Goal: Navigation & Orientation: Find specific page/section

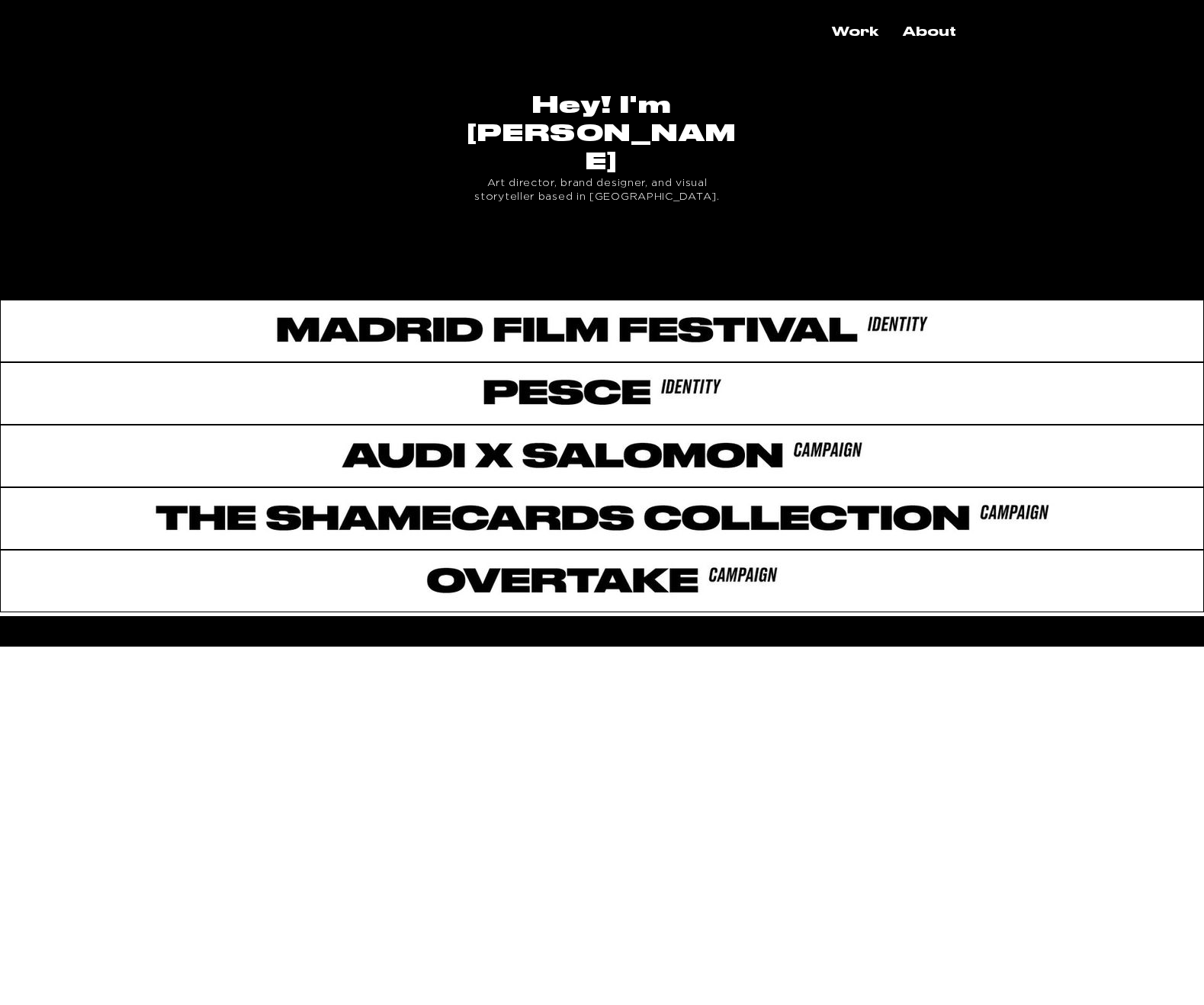
click at [596, 237] on div "main content" at bounding box center [602, 265] width 1204 height 56
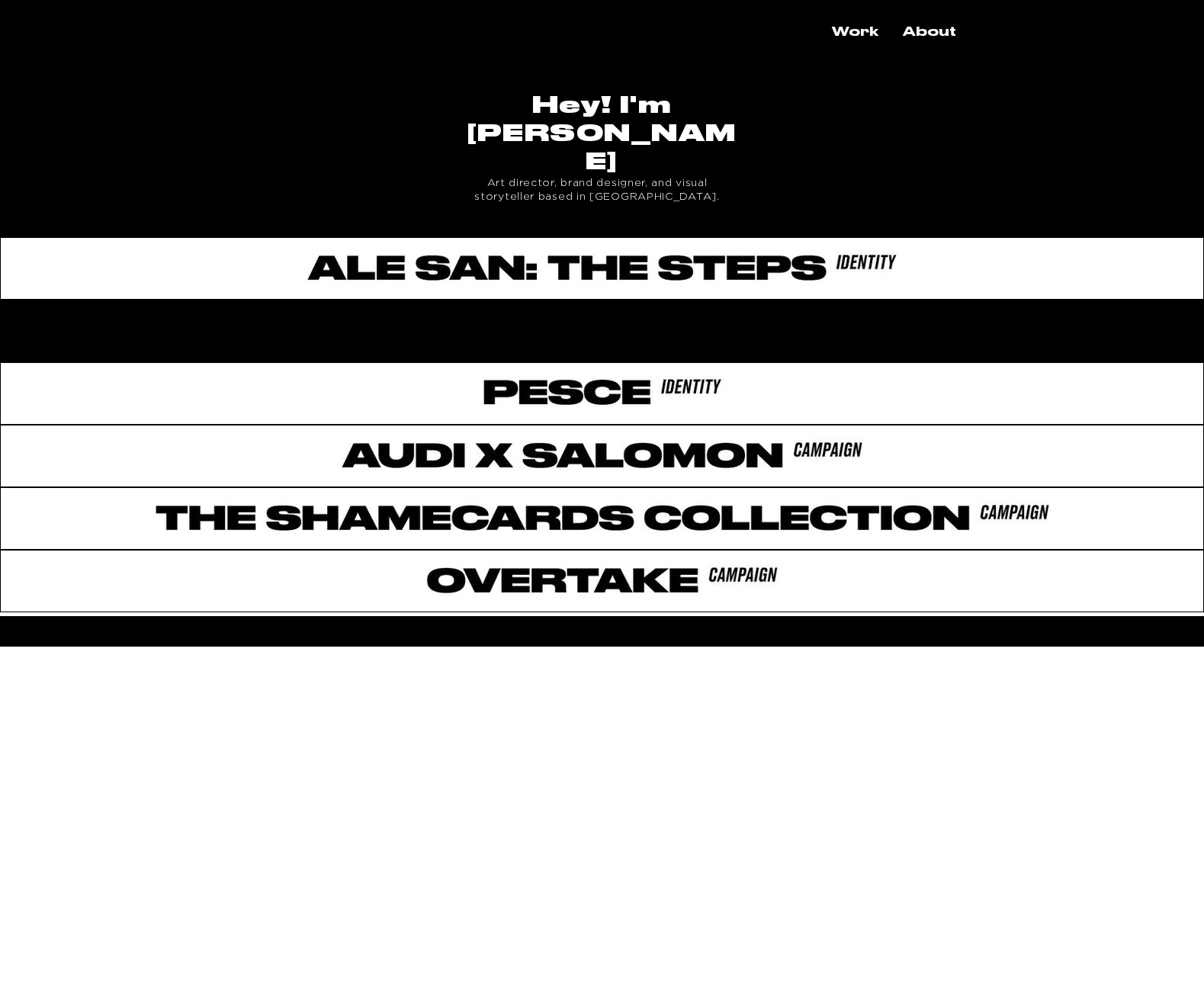
click at [619, 299] on div "main content" at bounding box center [602, 328] width 1204 height 56
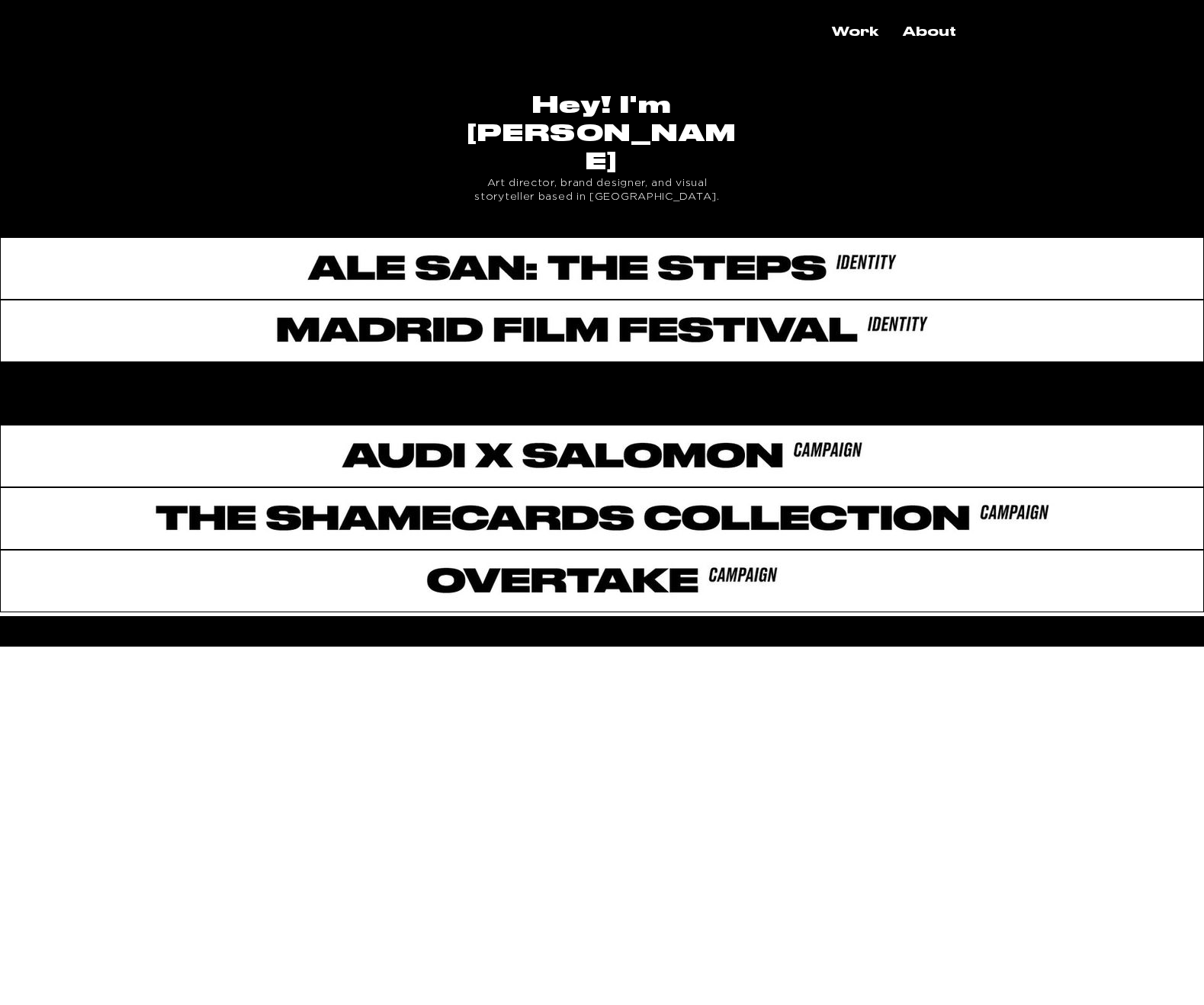
click at [580, 362] on div "main content" at bounding box center [602, 391] width 1204 height 56
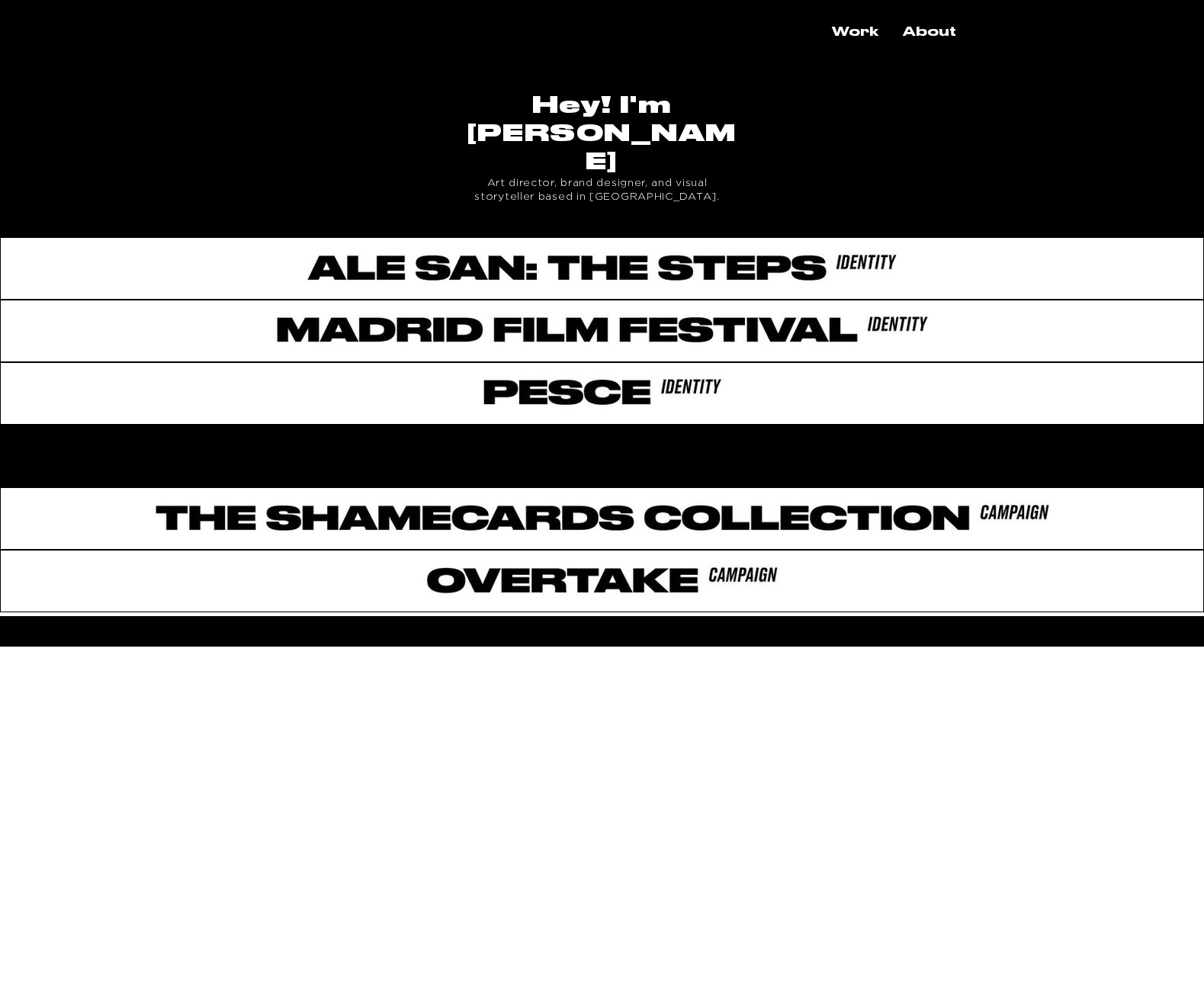
click at [513, 425] on div "main content" at bounding box center [602, 453] width 1204 height 56
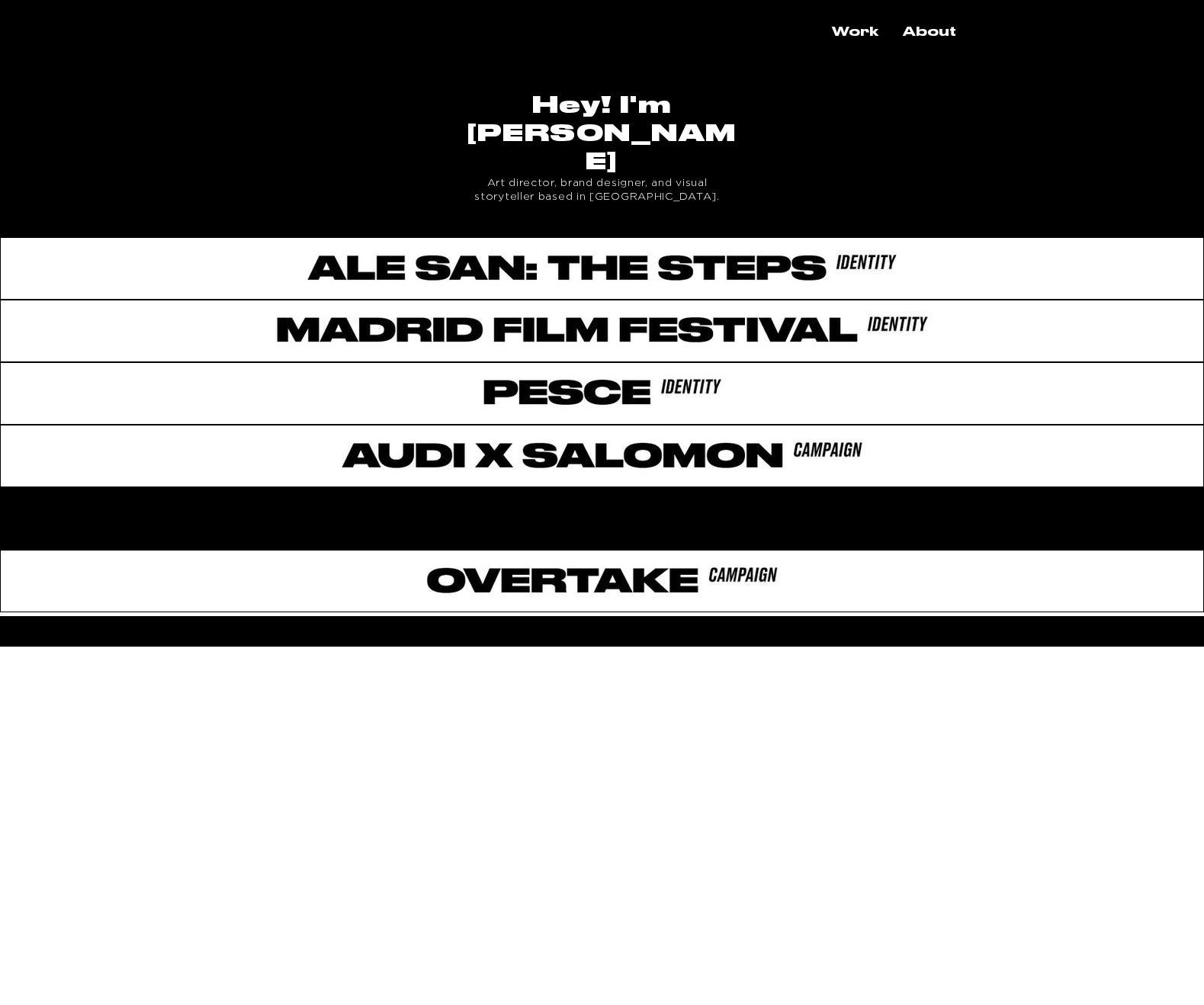
click at [637, 488] on div "main content" at bounding box center [602, 516] width 1204 height 56
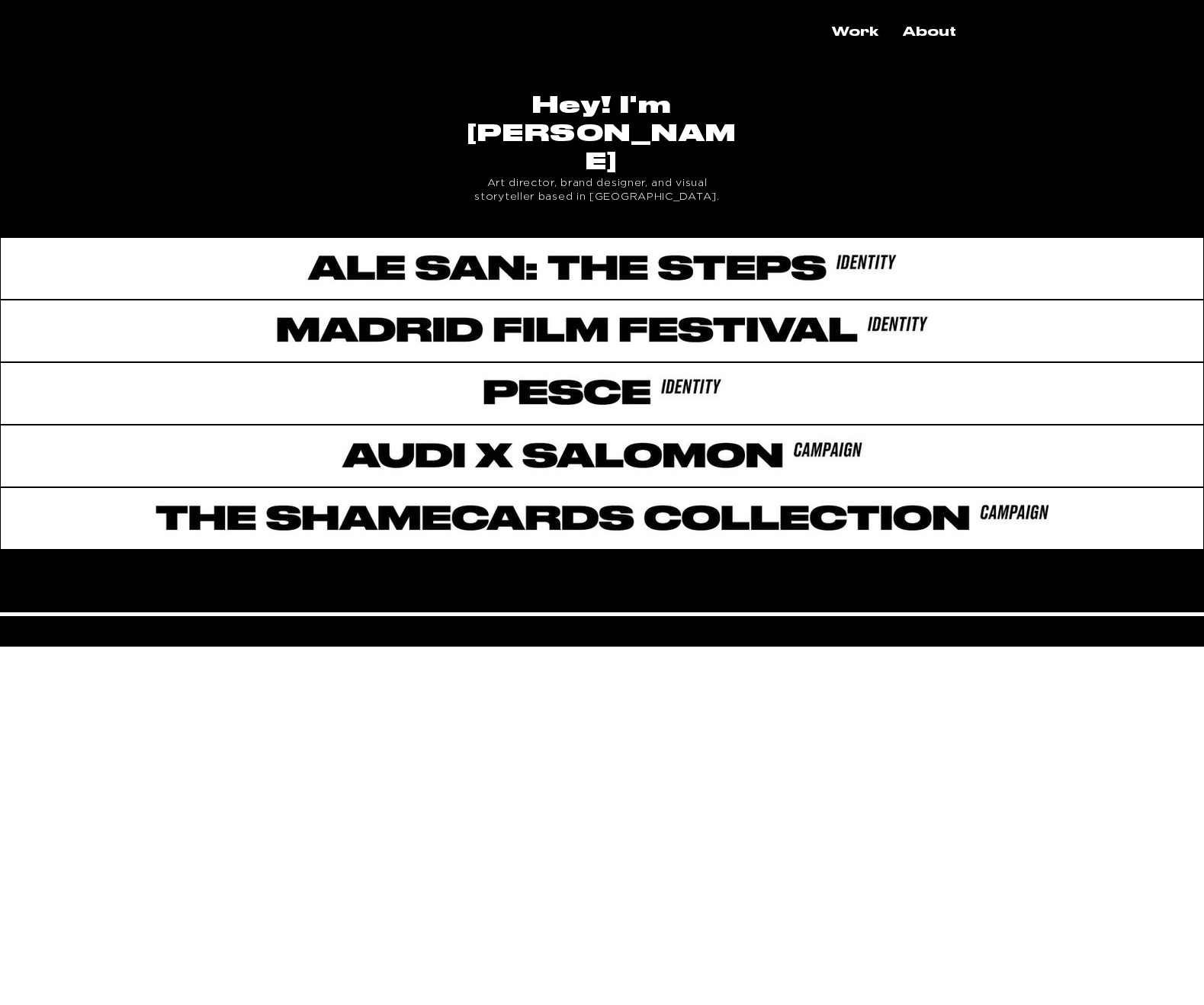
click at [642, 550] on div "main content" at bounding box center [602, 578] width 1204 height 56
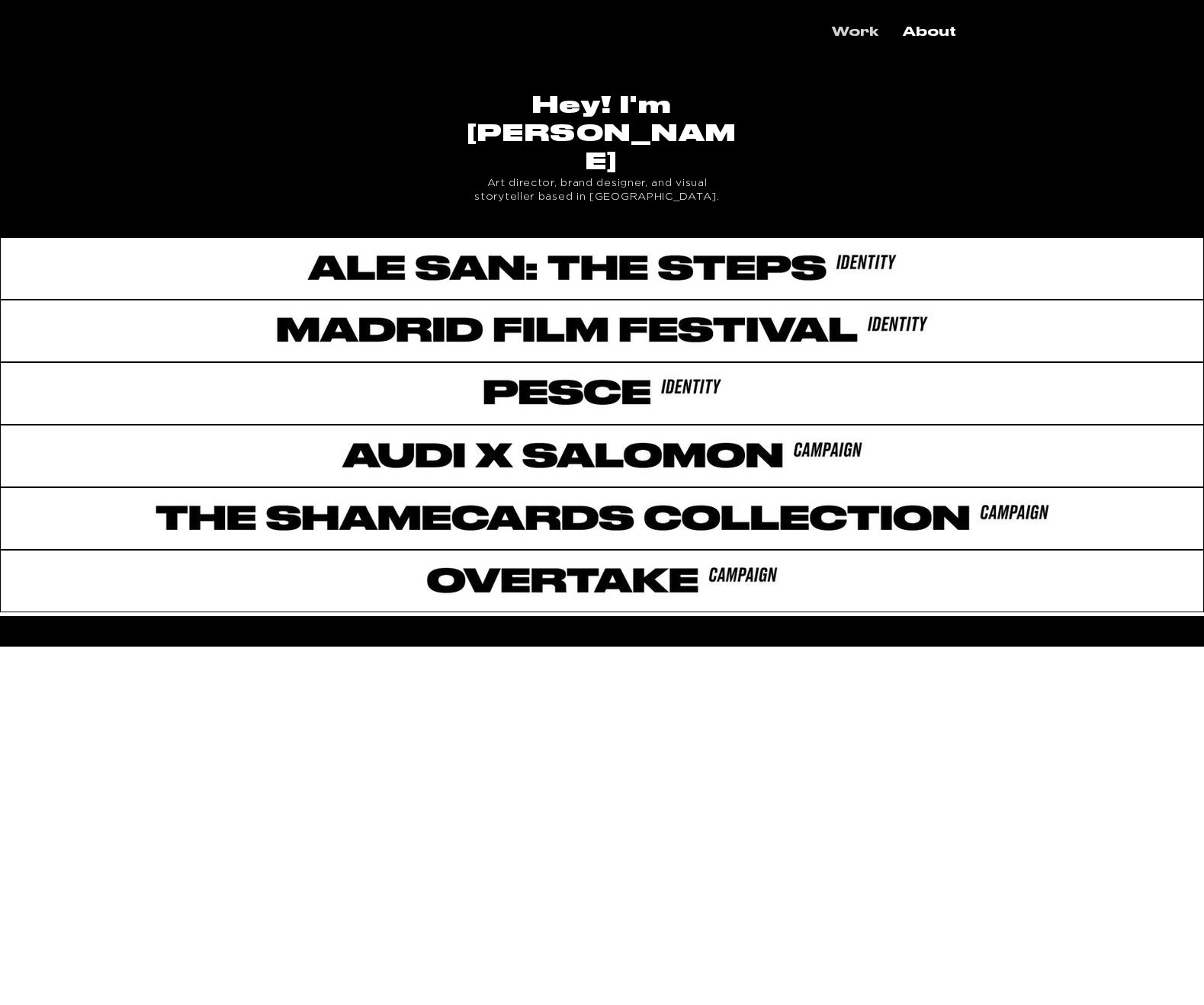
click at [849, 22] on p "Work" at bounding box center [855, 32] width 61 height 27
click at [928, 35] on p "About" at bounding box center [930, 32] width 69 height 27
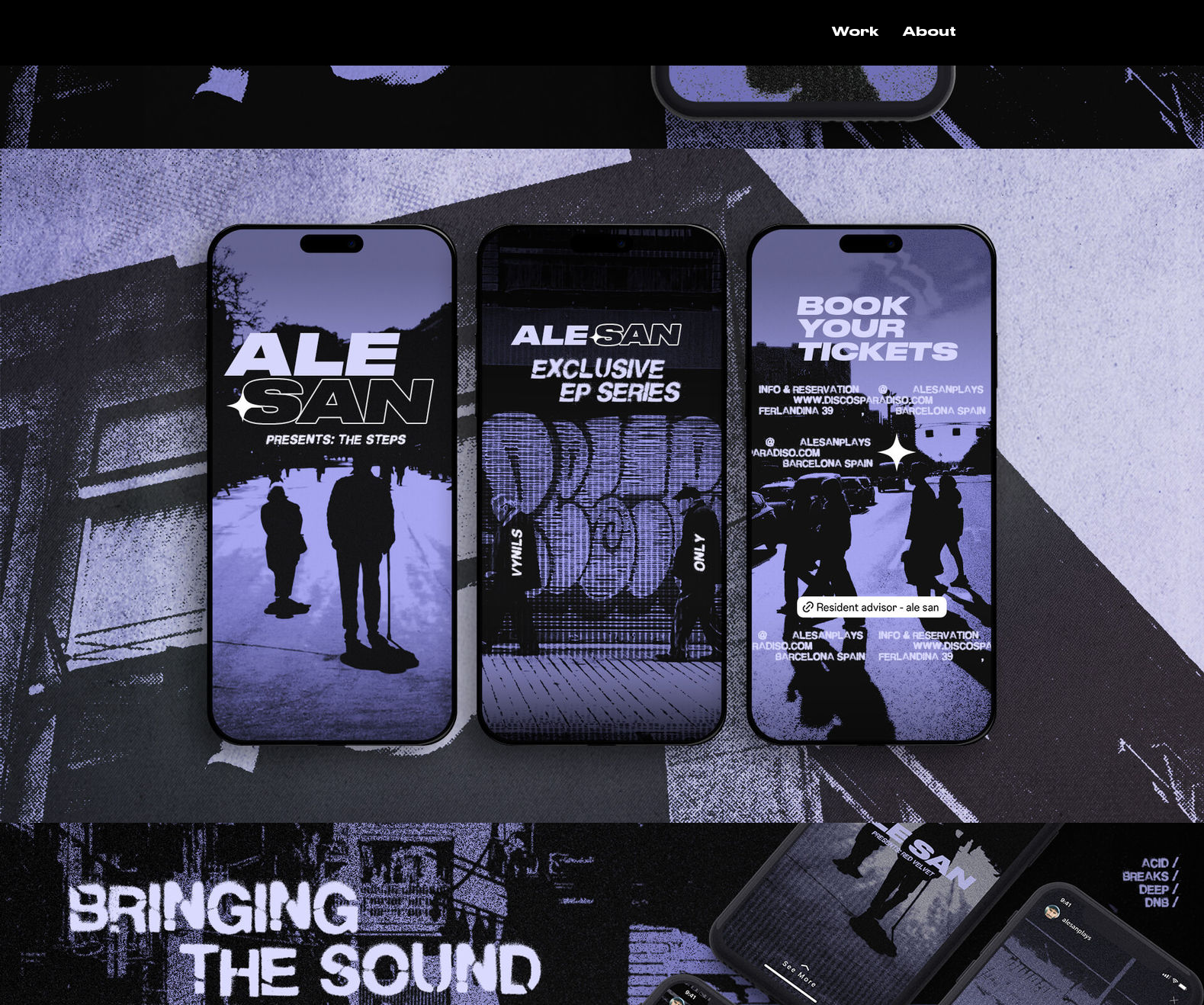
scroll to position [3289, 0]
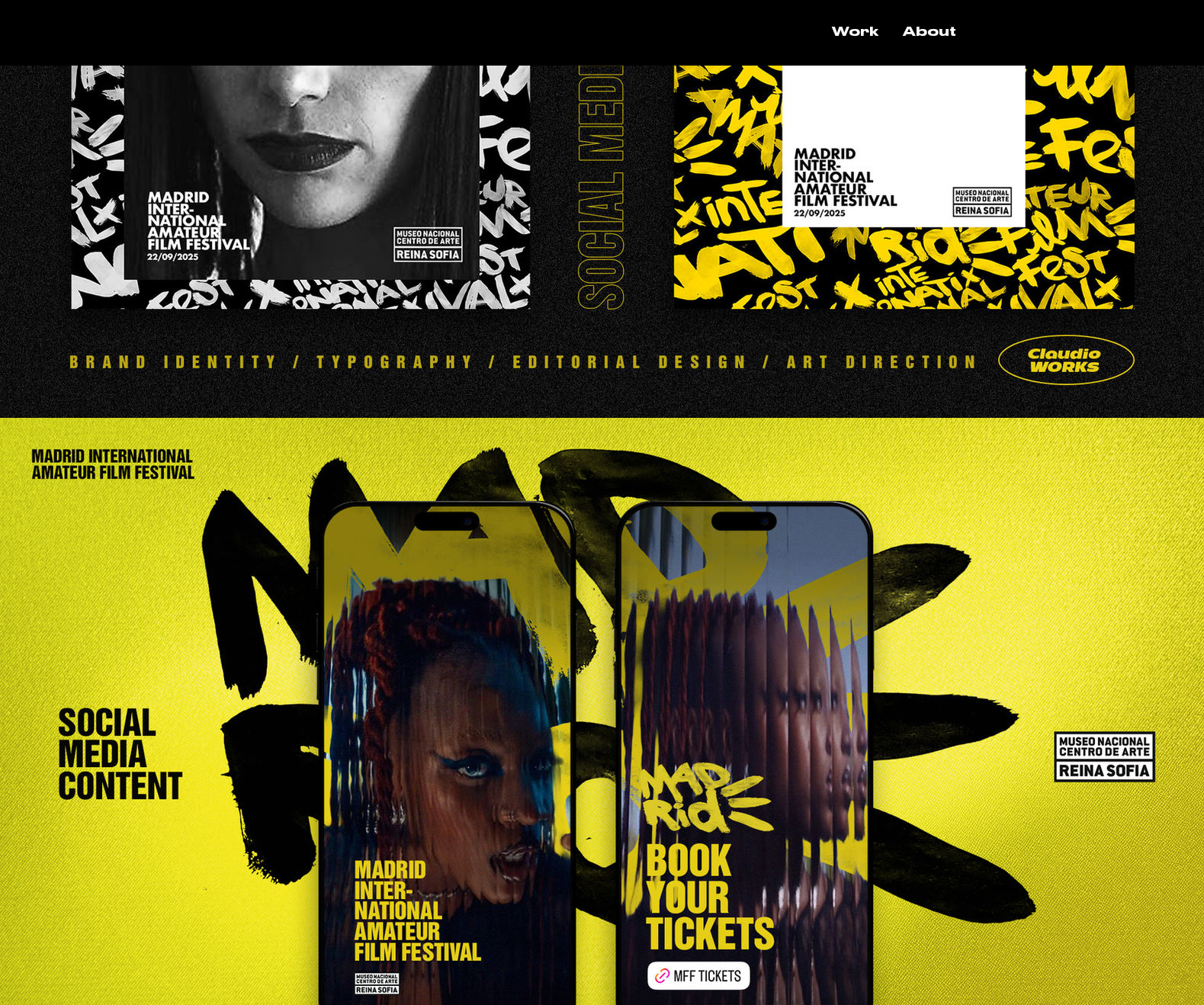
scroll to position [2149, 0]
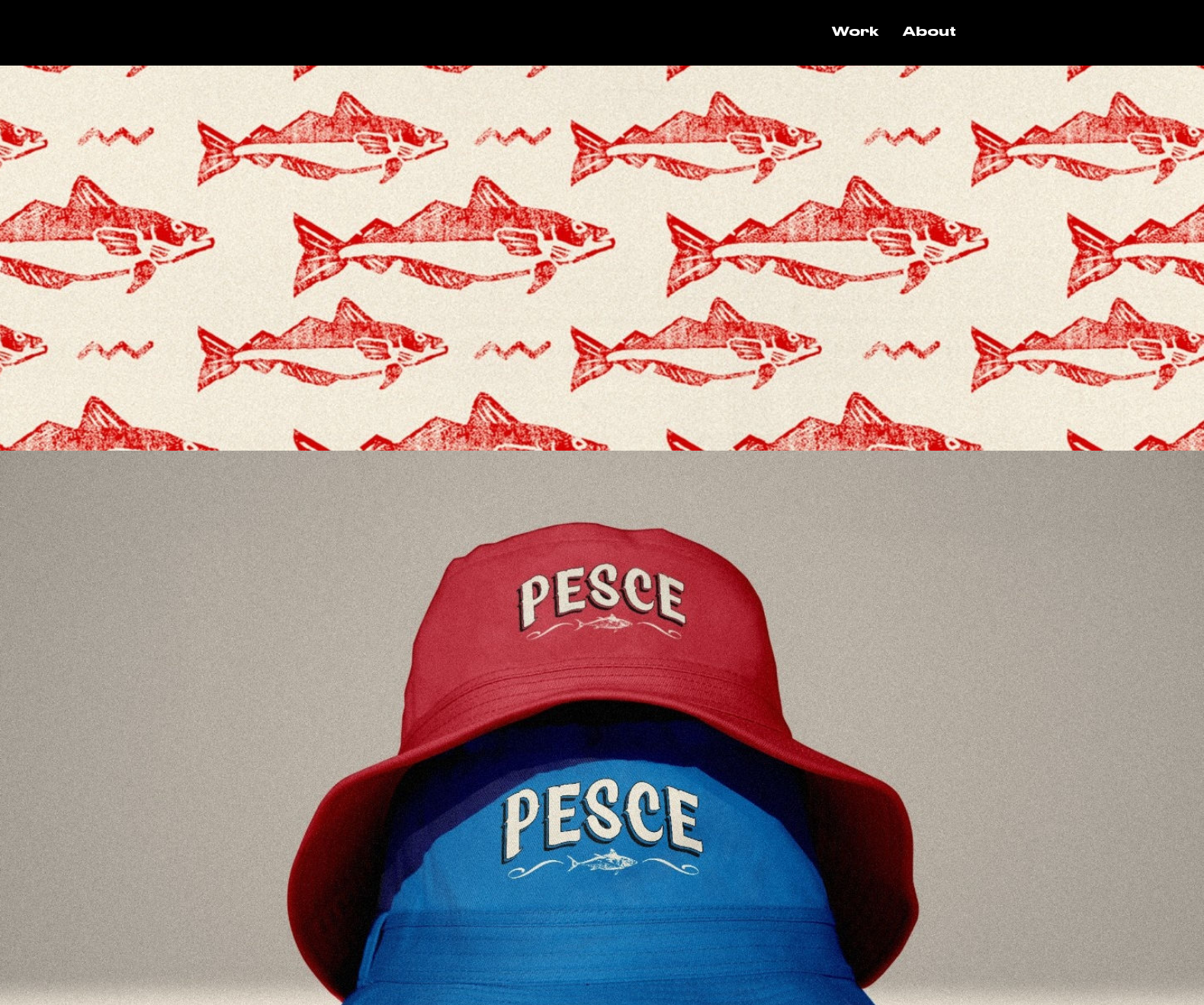
scroll to position [5391, 0]
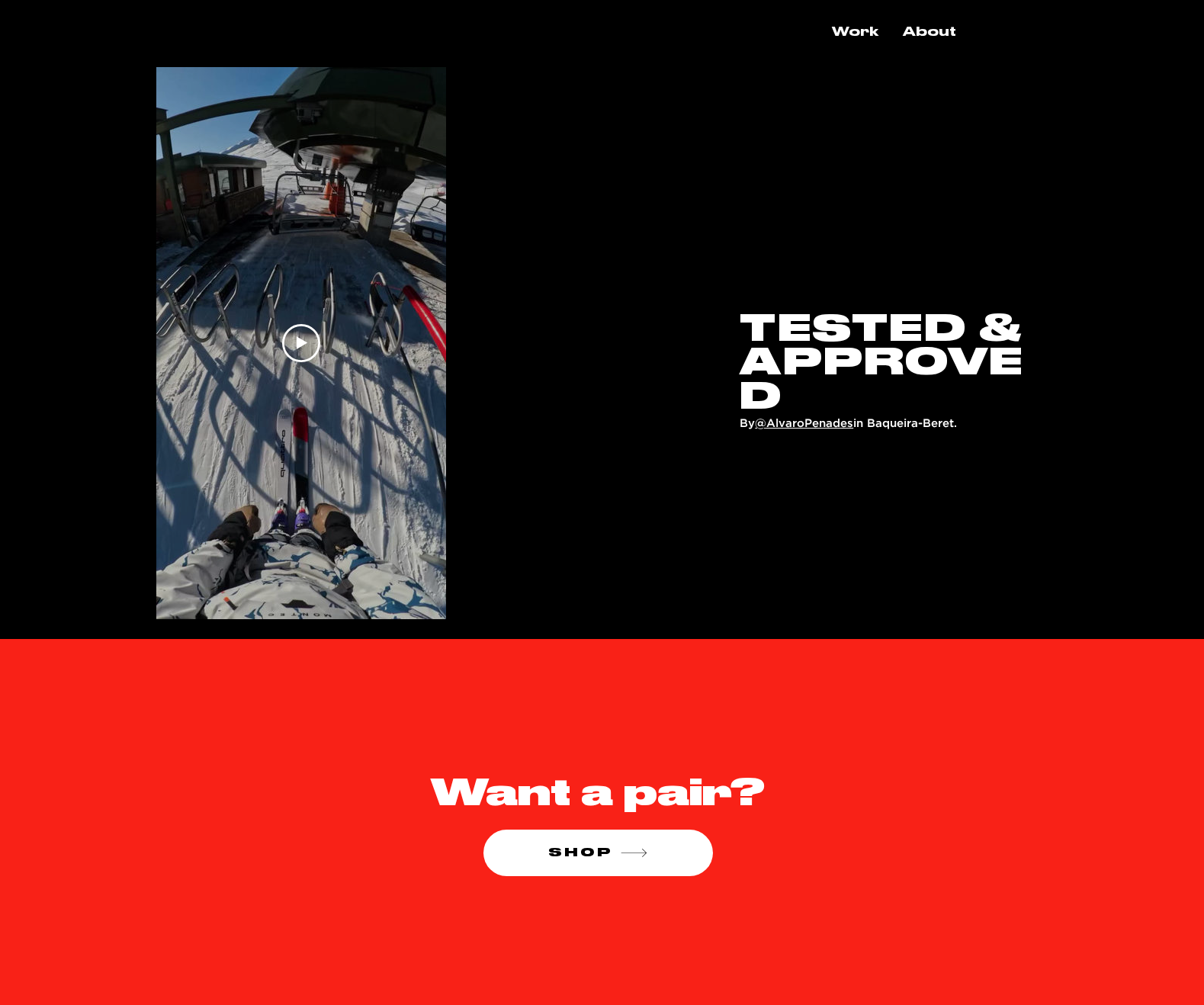
scroll to position [4274, 0]
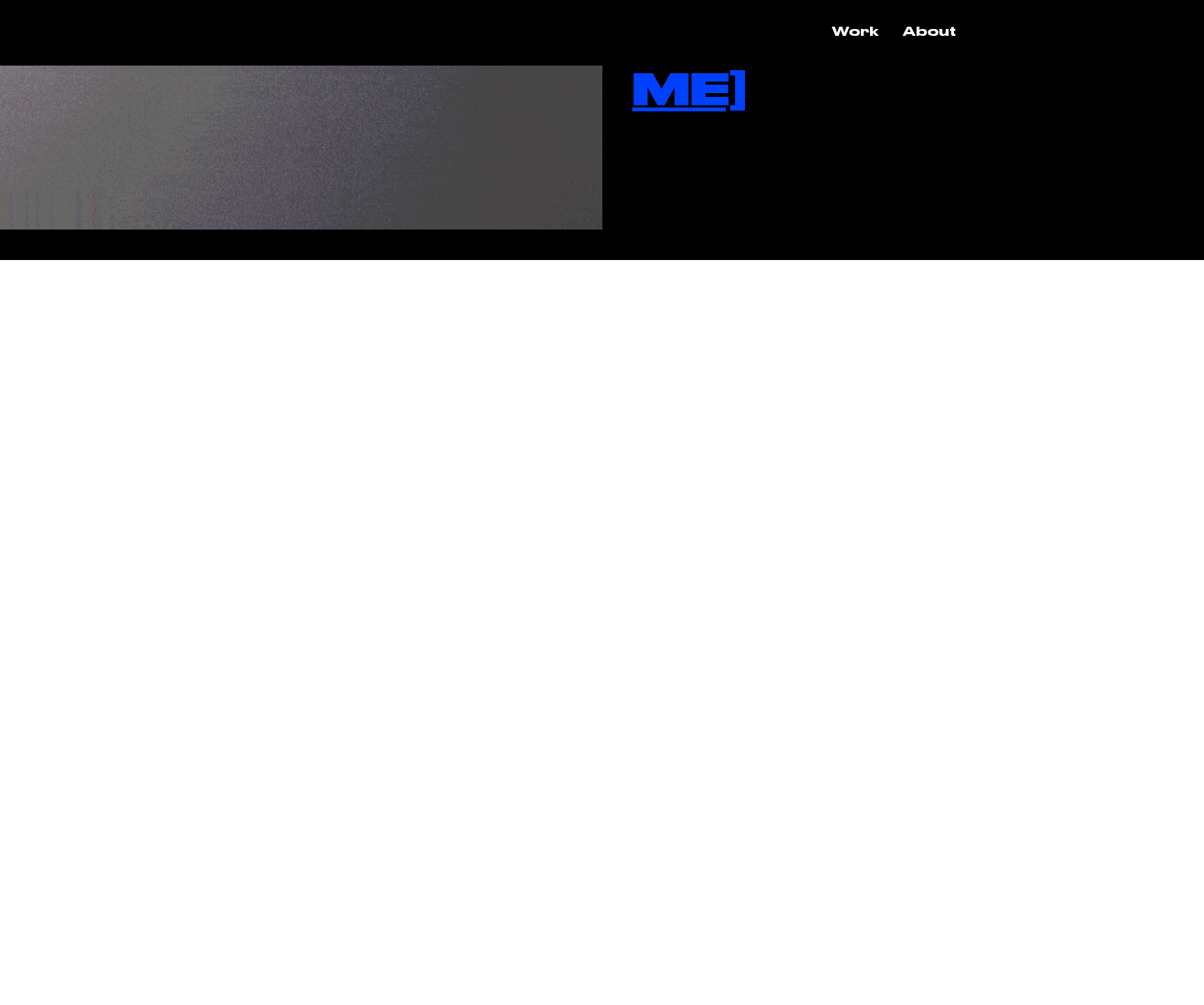
scroll to position [3602, 0]
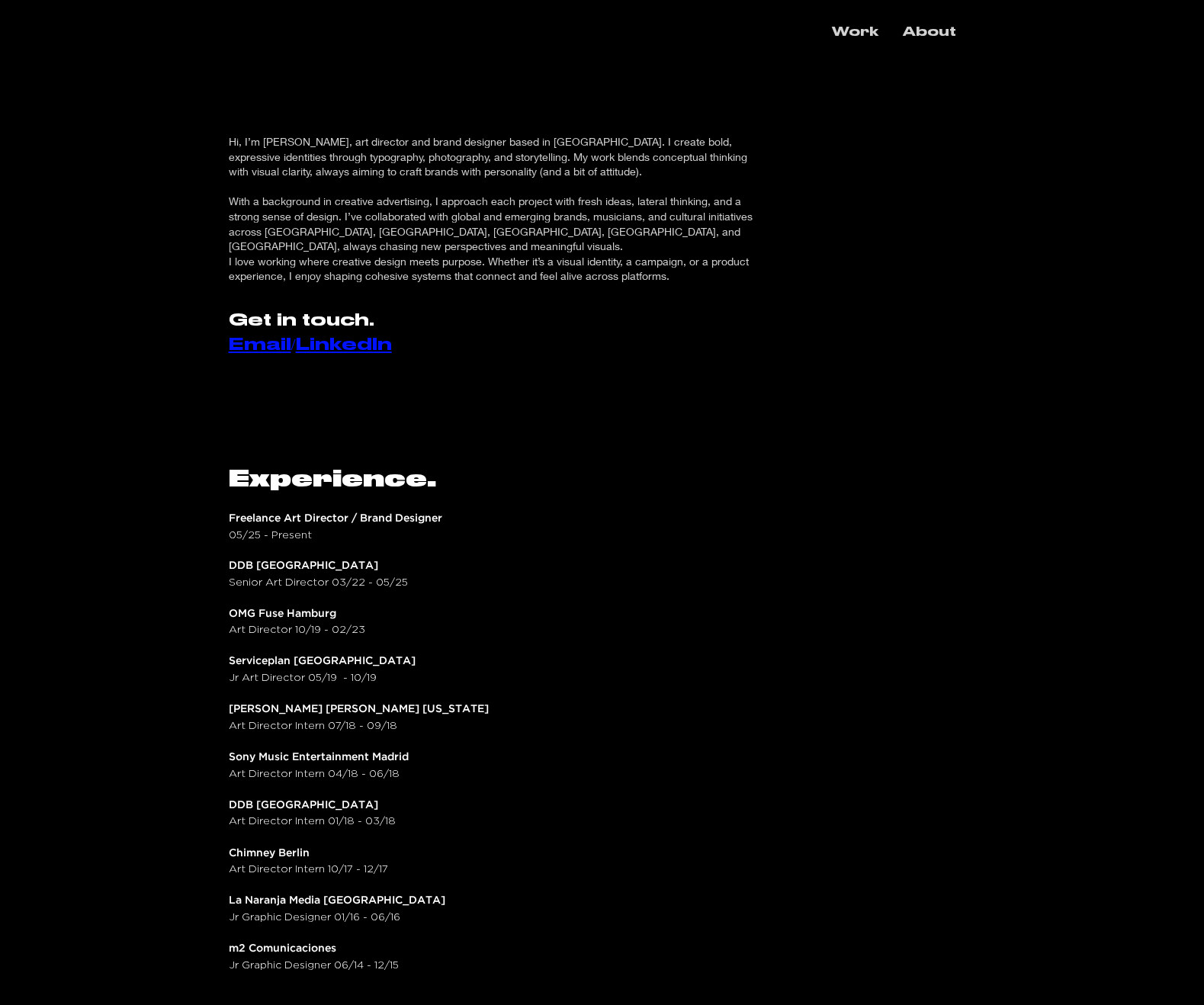
click at [855, 21] on p "Work" at bounding box center [855, 32] width 61 height 27
